Goal: Information Seeking & Learning: Learn about a topic

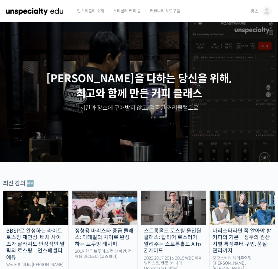
click at [254, 17] on link "뭉스" at bounding box center [261, 11] width 21 height 22
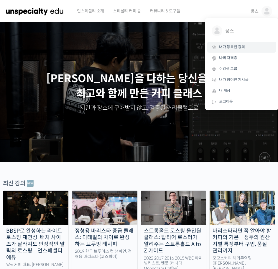
click at [249, 48] on link "내가 등록한 강의" at bounding box center [241, 47] width 69 height 11
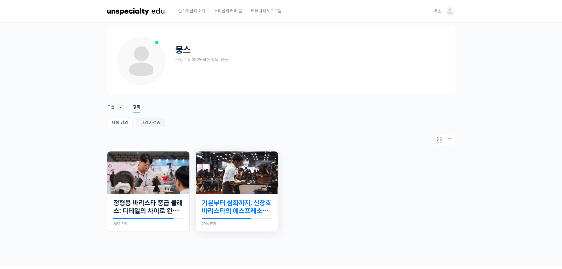
click at [266, 207] on link "기본부터 심화까지, 신창호 바리스타의 에스프레소 AtoZ" at bounding box center [237, 207] width 70 height 16
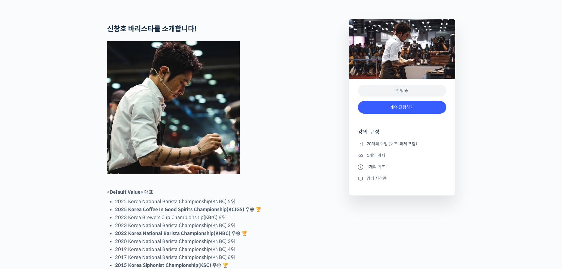
scroll to position [295, 0]
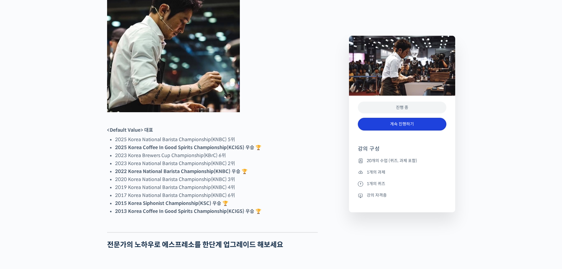
click at [402, 123] on link "계속 진행하기" at bounding box center [402, 124] width 89 height 13
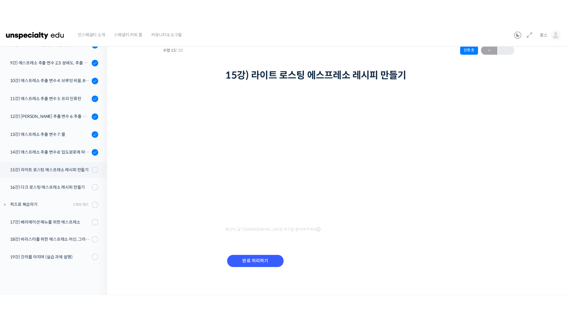
scroll to position [138, 0]
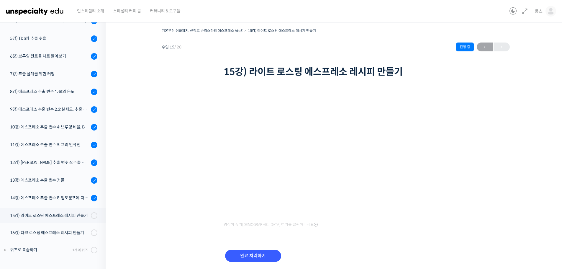
click at [476, 135] on div "기본부터 심화까지, 신창호 바리스타의 에스프레소 AtoZ 15강) 라이트 로스팅 에스프레소 레시피 만들기 진행 중 수업 15 / 20 진행 중…" at bounding box center [336, 152] width 400 height 251
